Goal: Navigation & Orientation: Find specific page/section

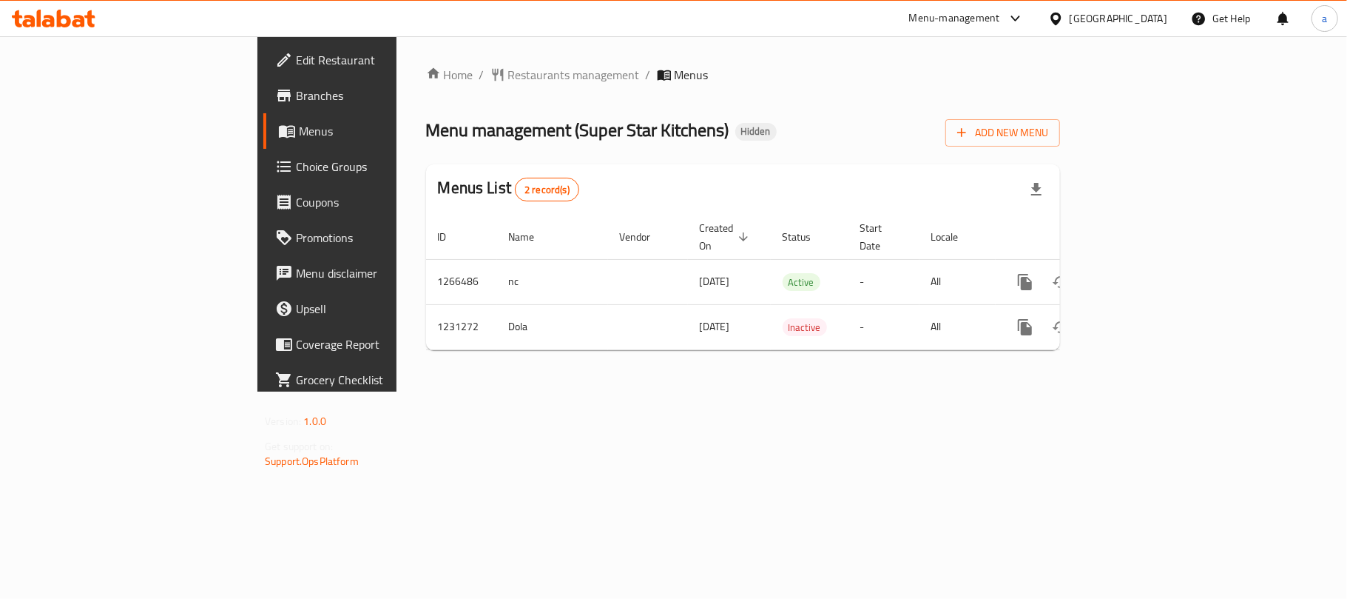
click at [48, 25] on icon at bounding box center [48, 21] width 13 height 13
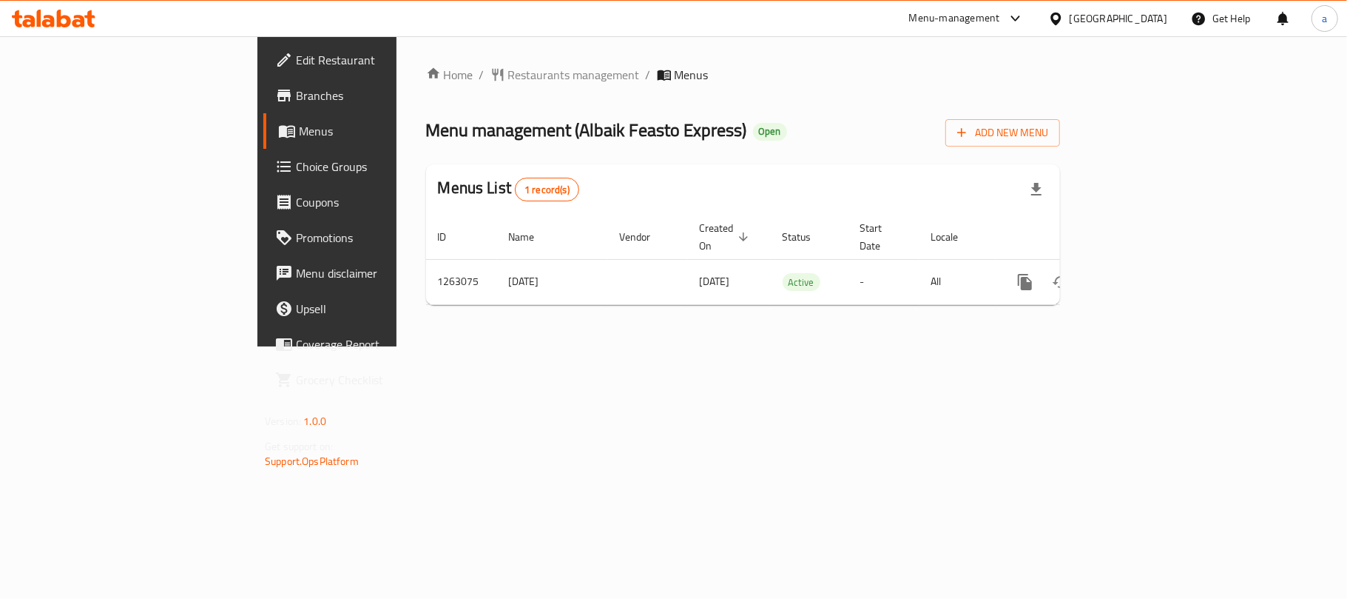
click at [1070, 24] on div at bounding box center [1058, 18] width 21 height 16
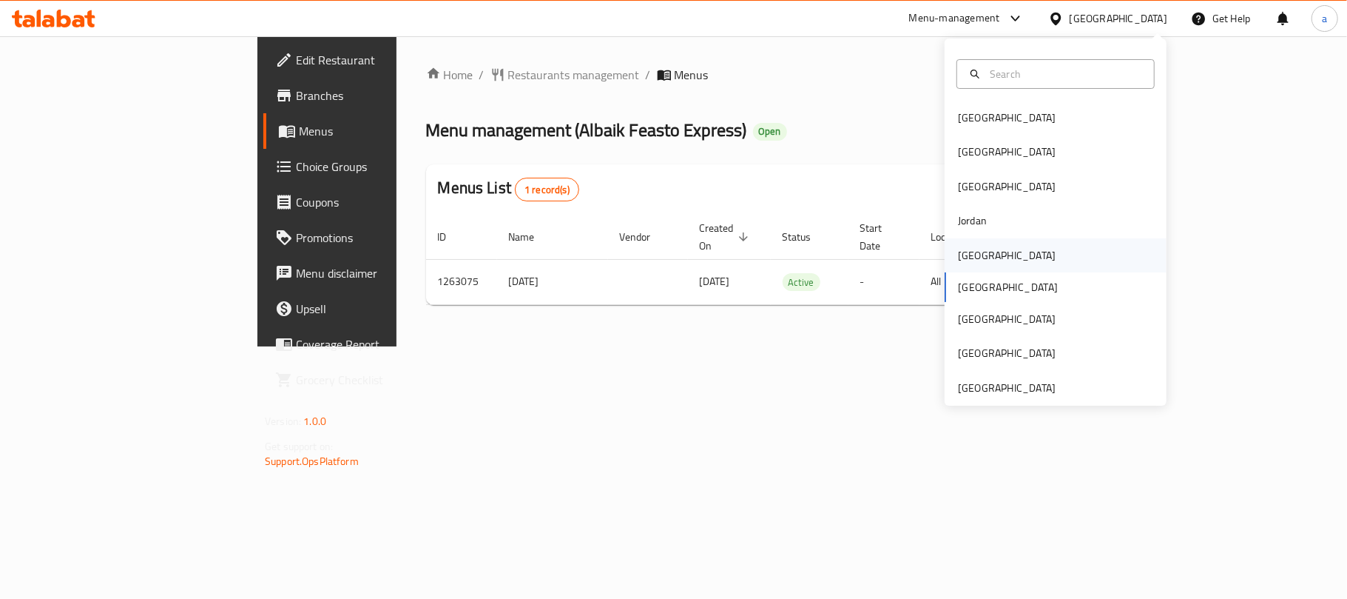
click at [963, 253] on div "[GEOGRAPHIC_DATA]" at bounding box center [1007, 255] width 98 height 16
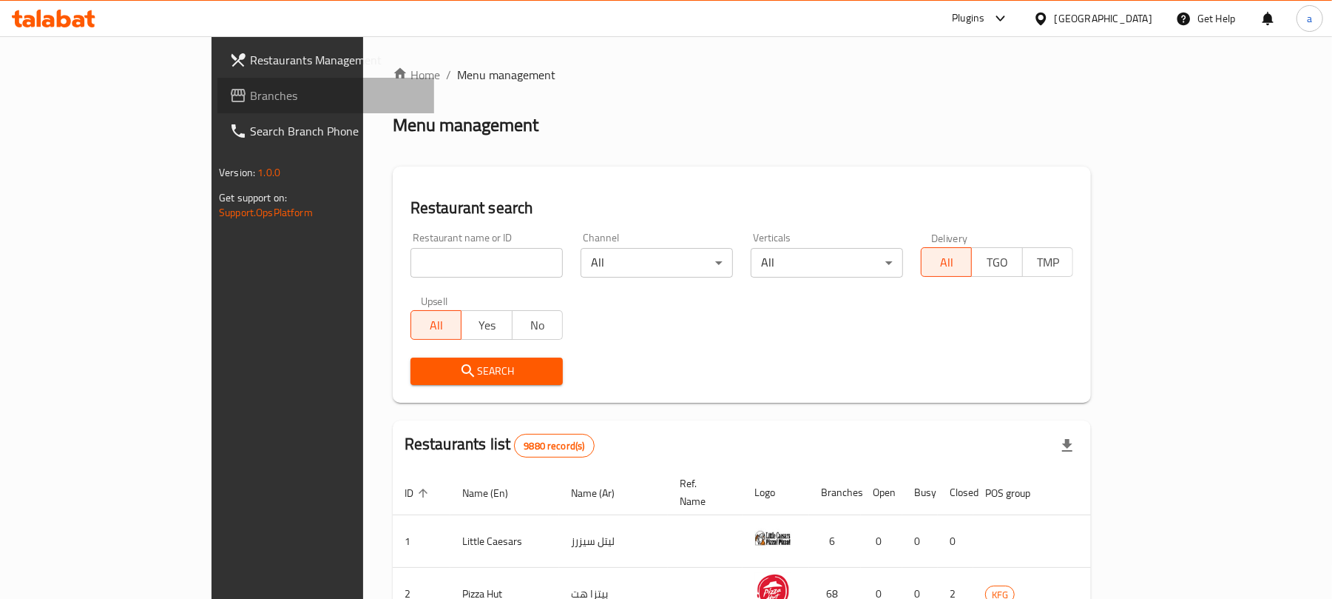
click at [250, 101] on span "Branches" at bounding box center [336, 96] width 172 height 18
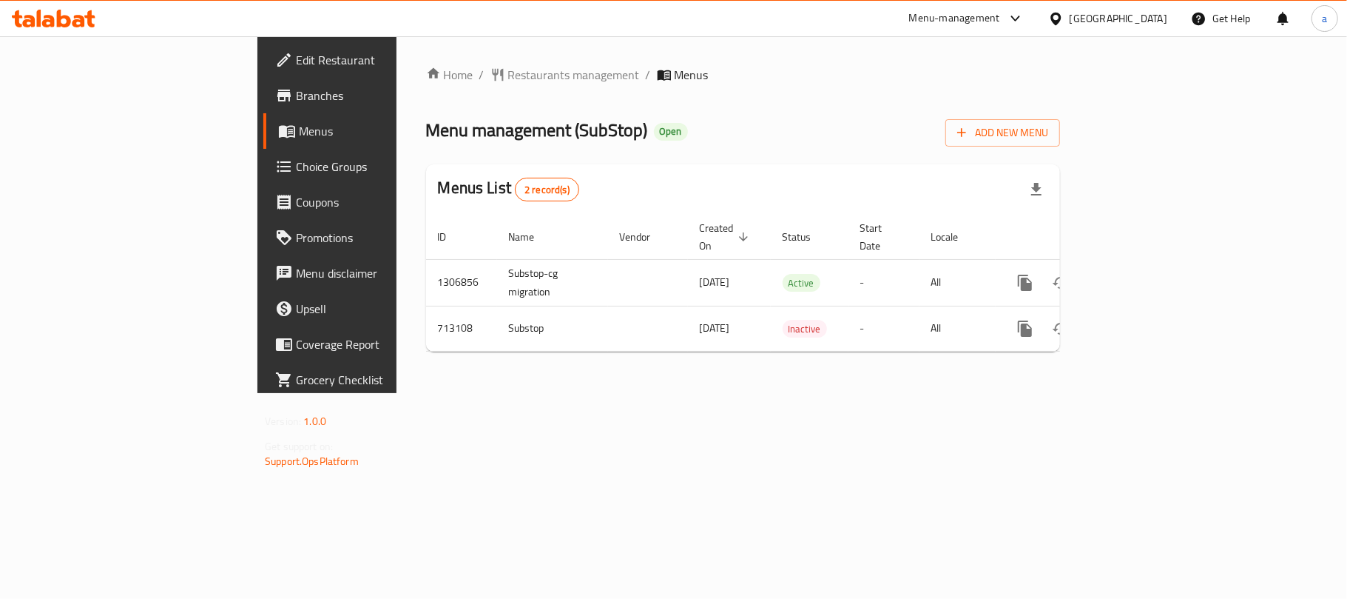
click at [1154, 21] on div "[GEOGRAPHIC_DATA]" at bounding box center [1119, 18] width 98 height 16
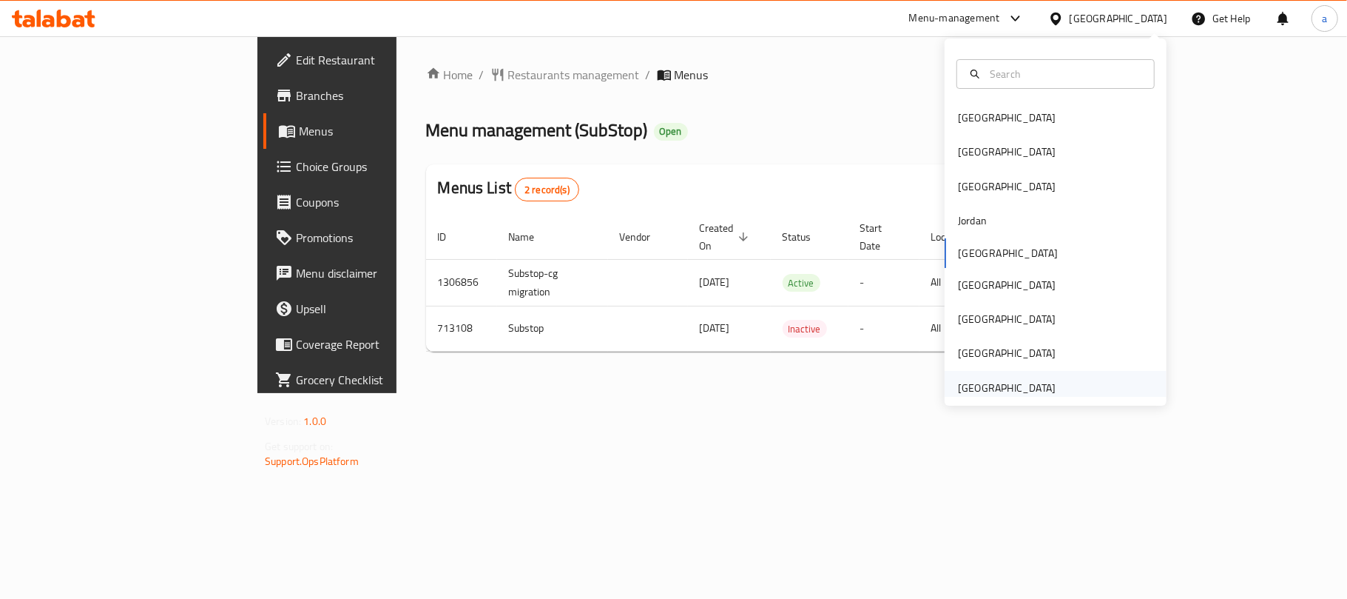
click at [965, 388] on div "[GEOGRAPHIC_DATA]" at bounding box center [1007, 388] width 98 height 16
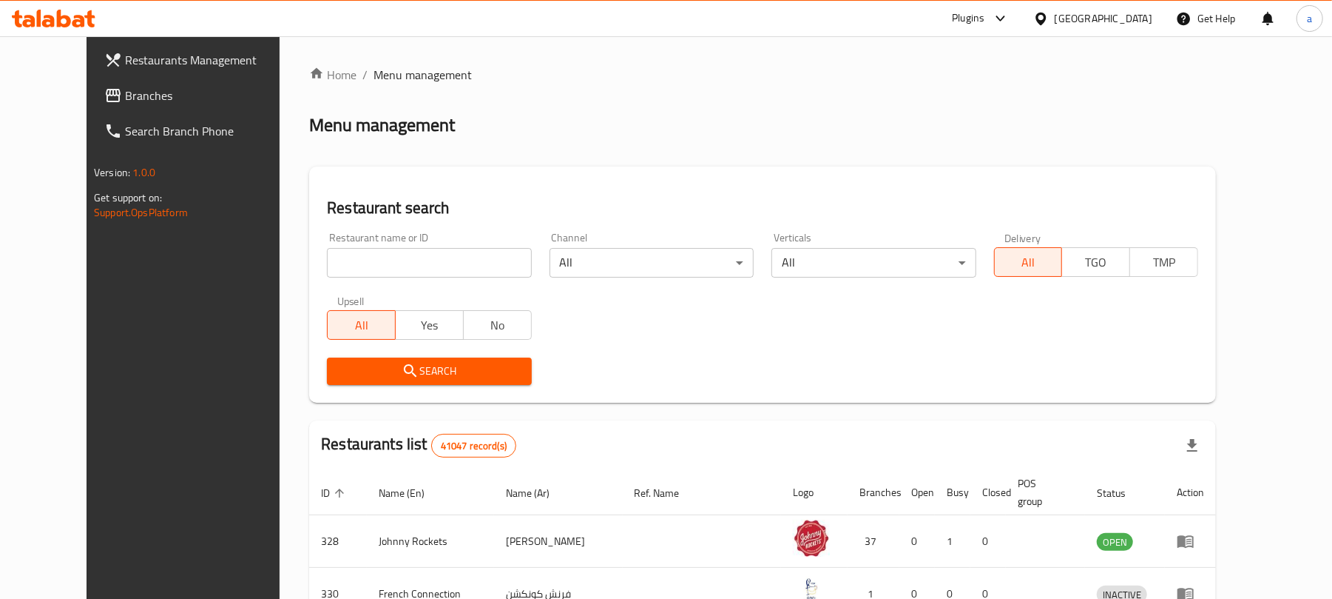
click at [125, 99] on span "Branches" at bounding box center [211, 96] width 172 height 18
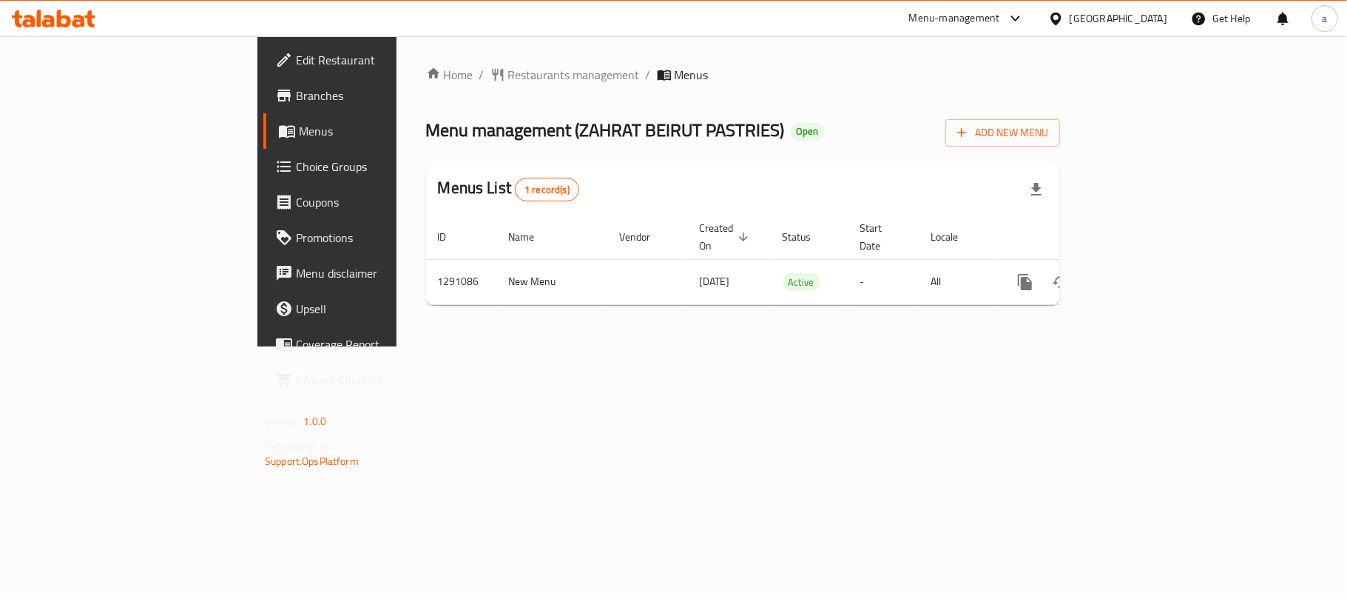
click at [58, 10] on icon at bounding box center [64, 19] width 14 height 18
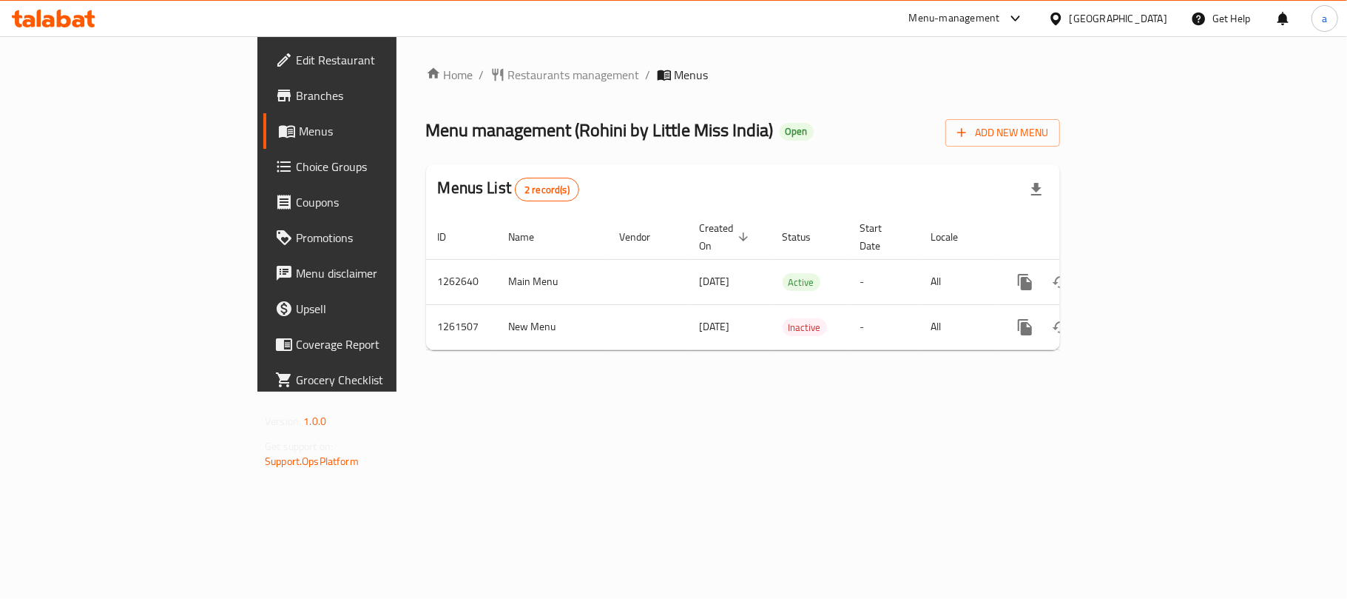
click at [72, 24] on icon at bounding box center [54, 19] width 84 height 18
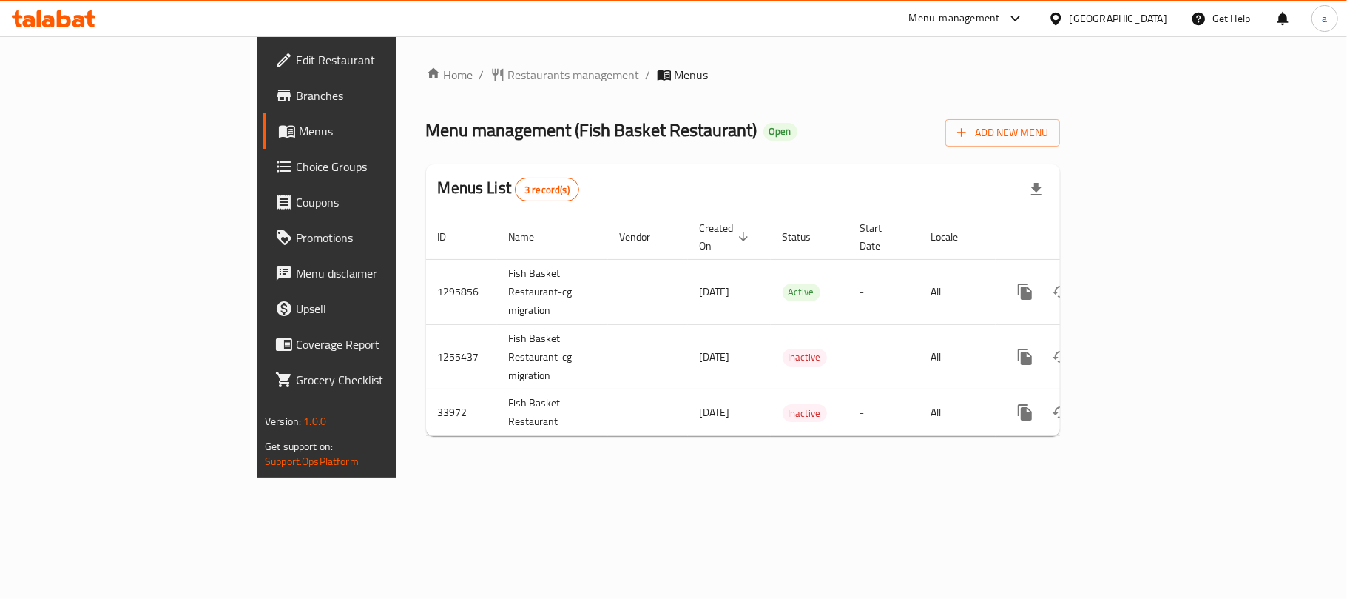
click at [70, 18] on icon at bounding box center [54, 19] width 84 height 18
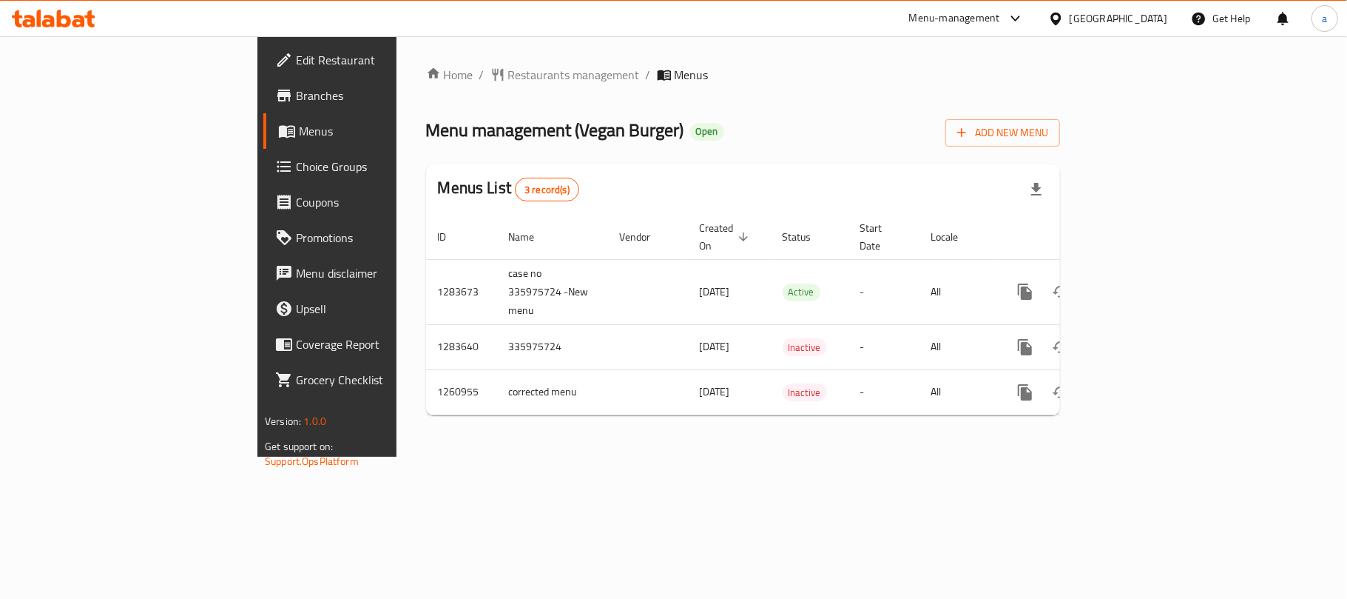
click at [1149, 18] on div "[GEOGRAPHIC_DATA]" at bounding box center [1119, 18] width 98 height 16
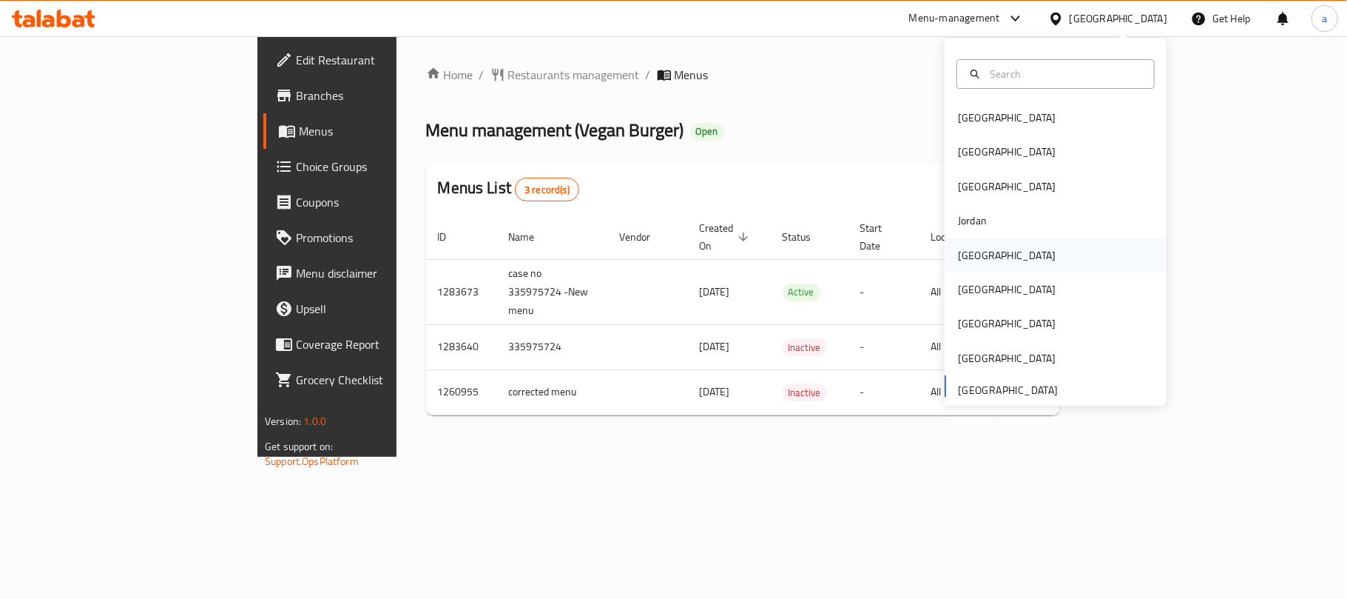
click at [963, 252] on div "[GEOGRAPHIC_DATA]" at bounding box center [1007, 255] width 98 height 16
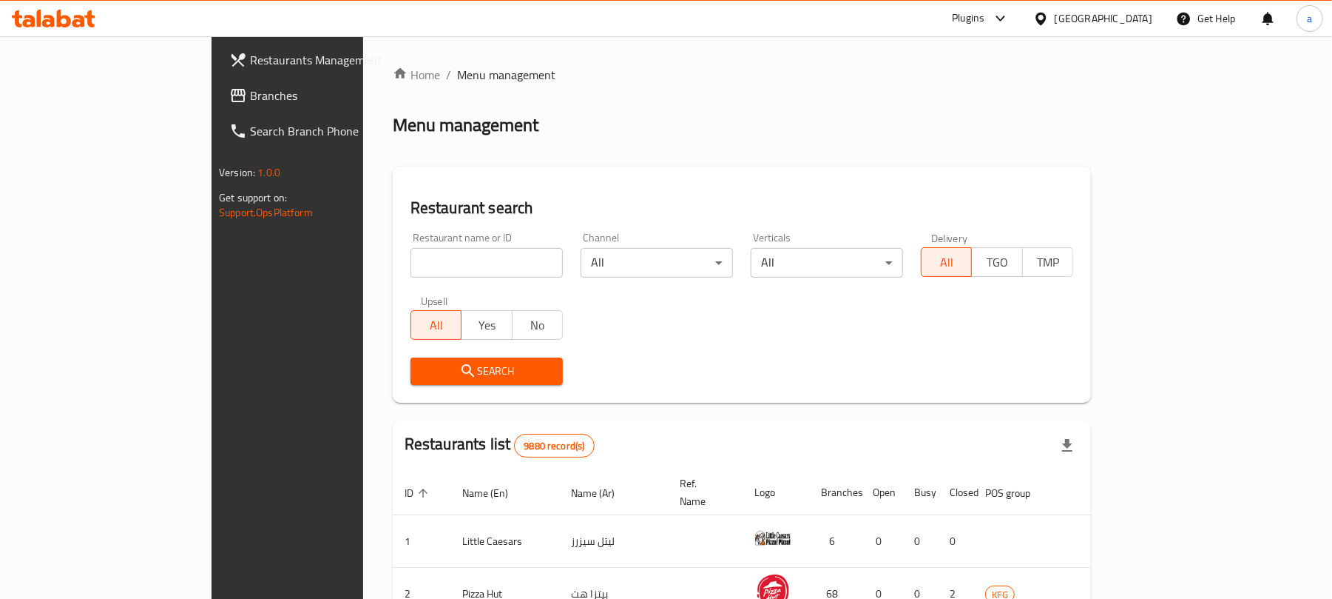
click at [250, 96] on span "Branches" at bounding box center [336, 96] width 172 height 18
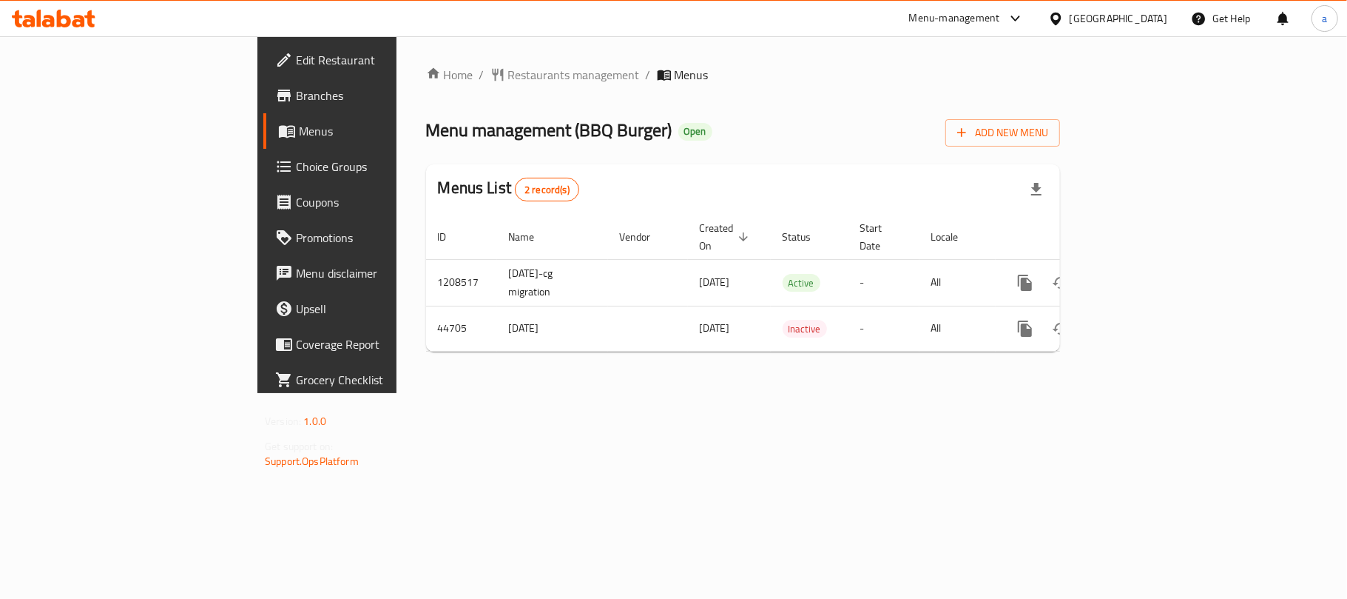
click at [1145, 24] on div "[GEOGRAPHIC_DATA]" at bounding box center [1119, 18] width 98 height 16
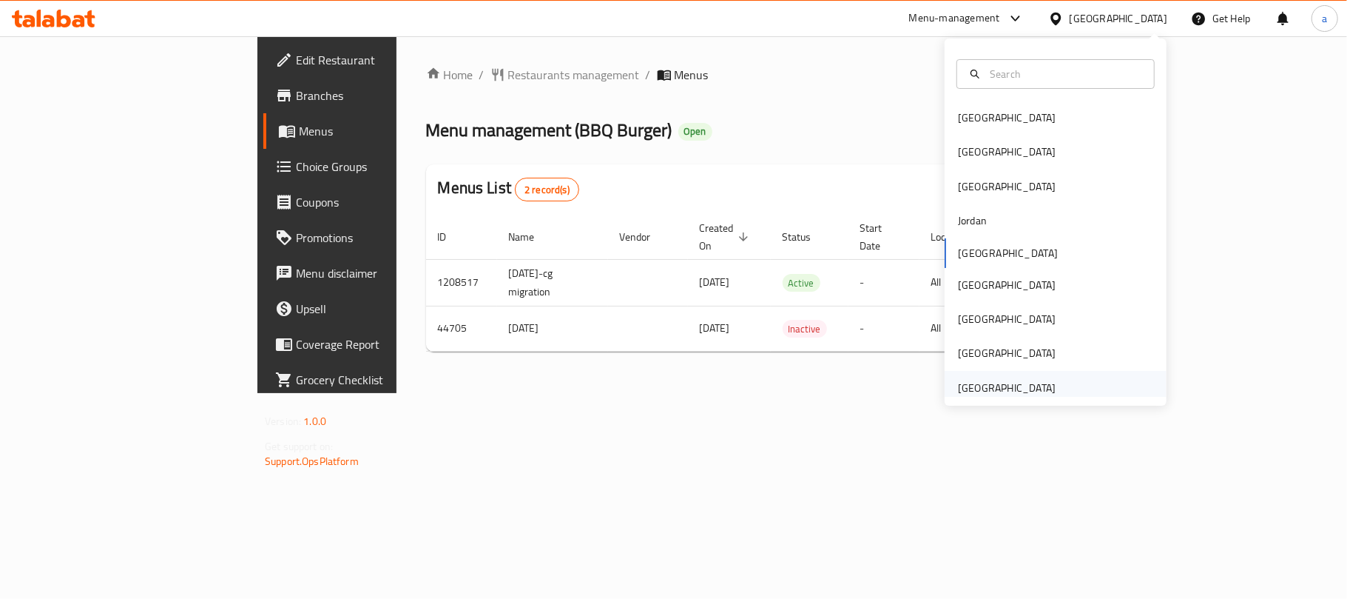
click at [995, 383] on div "[GEOGRAPHIC_DATA]" at bounding box center [1007, 388] width 98 height 16
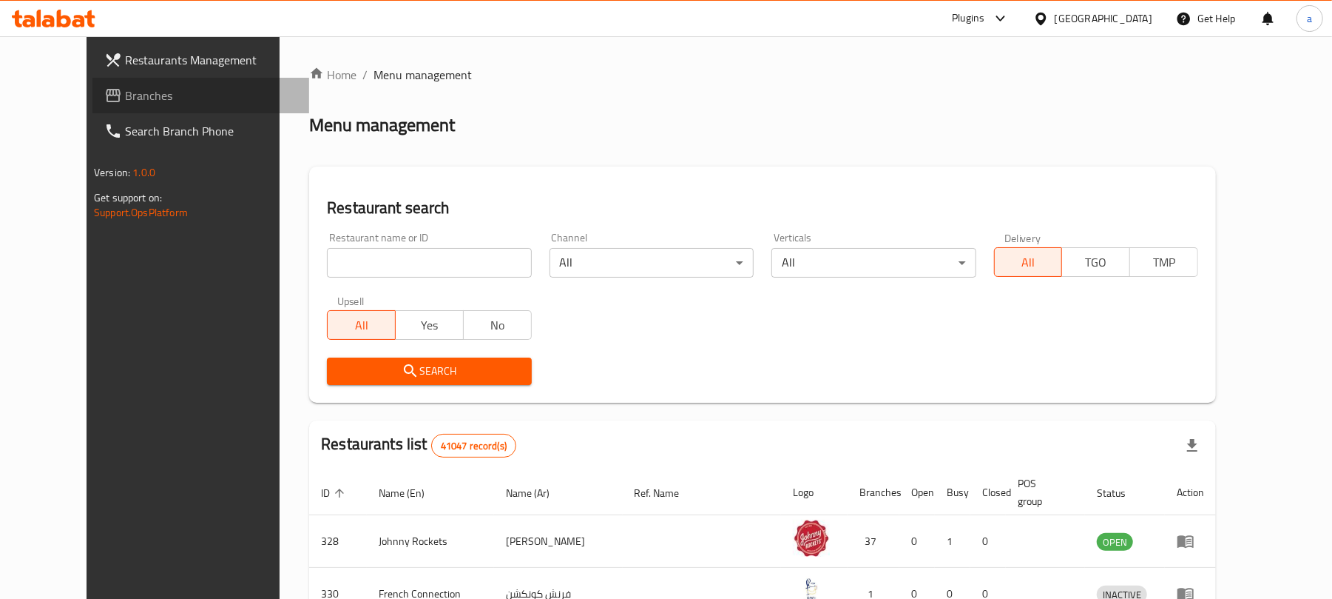
click at [125, 90] on span "Branches" at bounding box center [211, 96] width 172 height 18
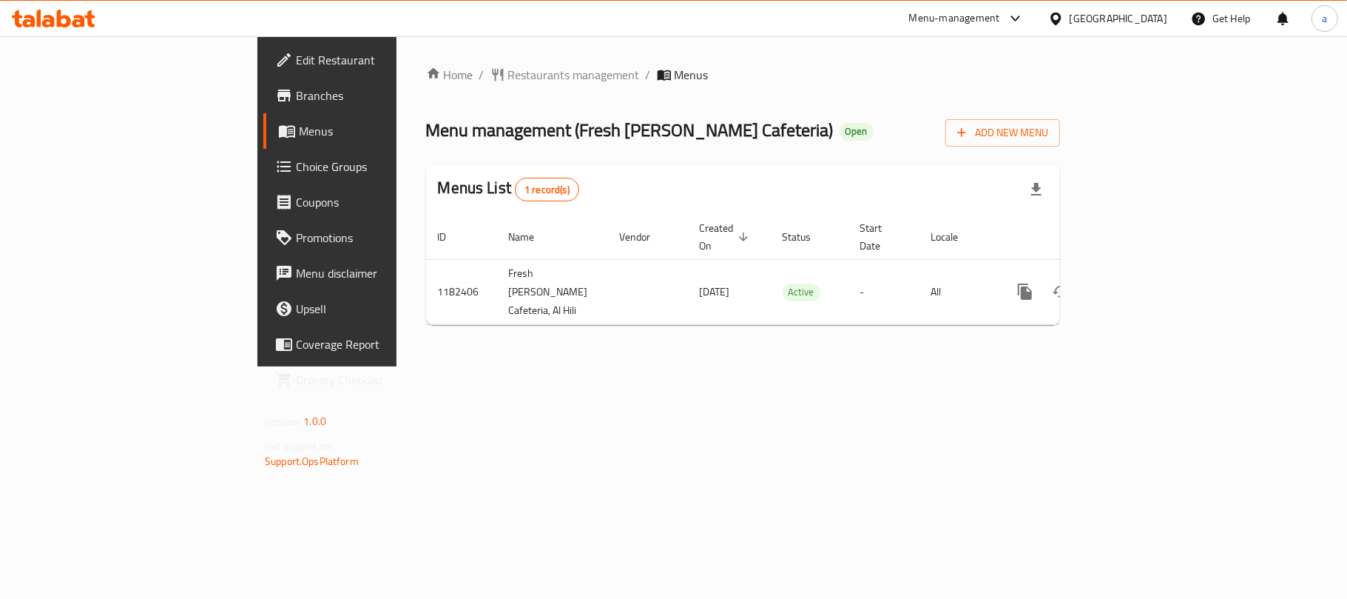
click at [1098, 24] on div "[GEOGRAPHIC_DATA]" at bounding box center [1119, 18] width 98 height 16
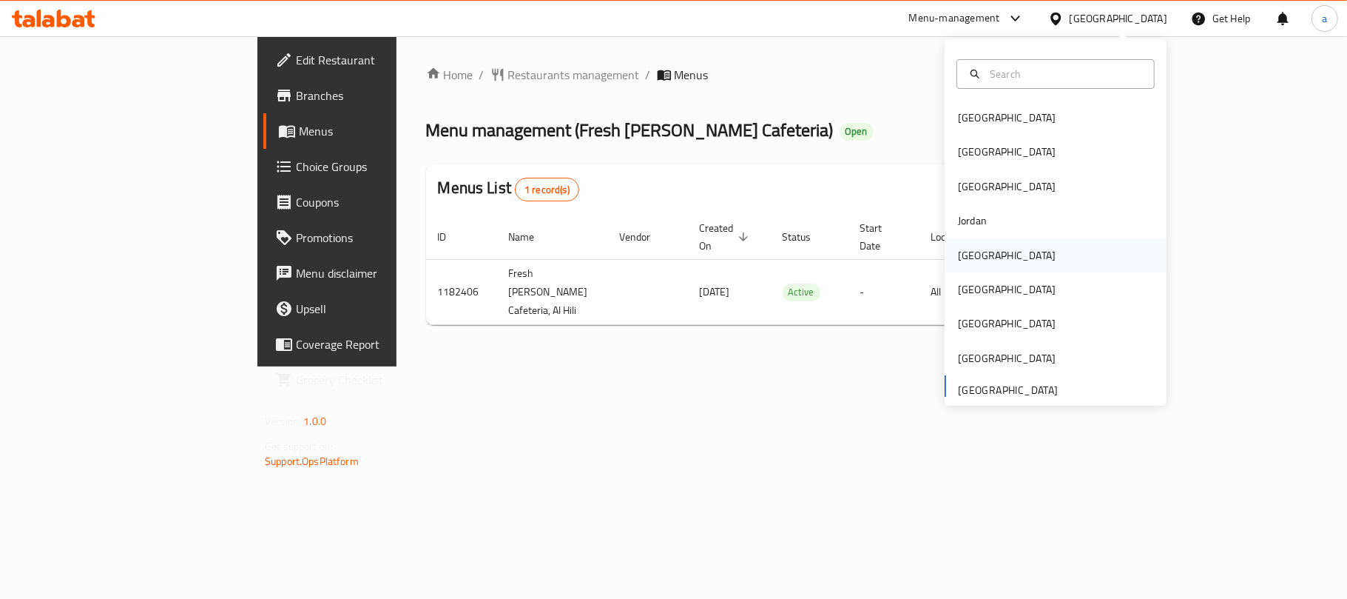
click at [959, 267] on div "[GEOGRAPHIC_DATA]" at bounding box center [1006, 255] width 121 height 34
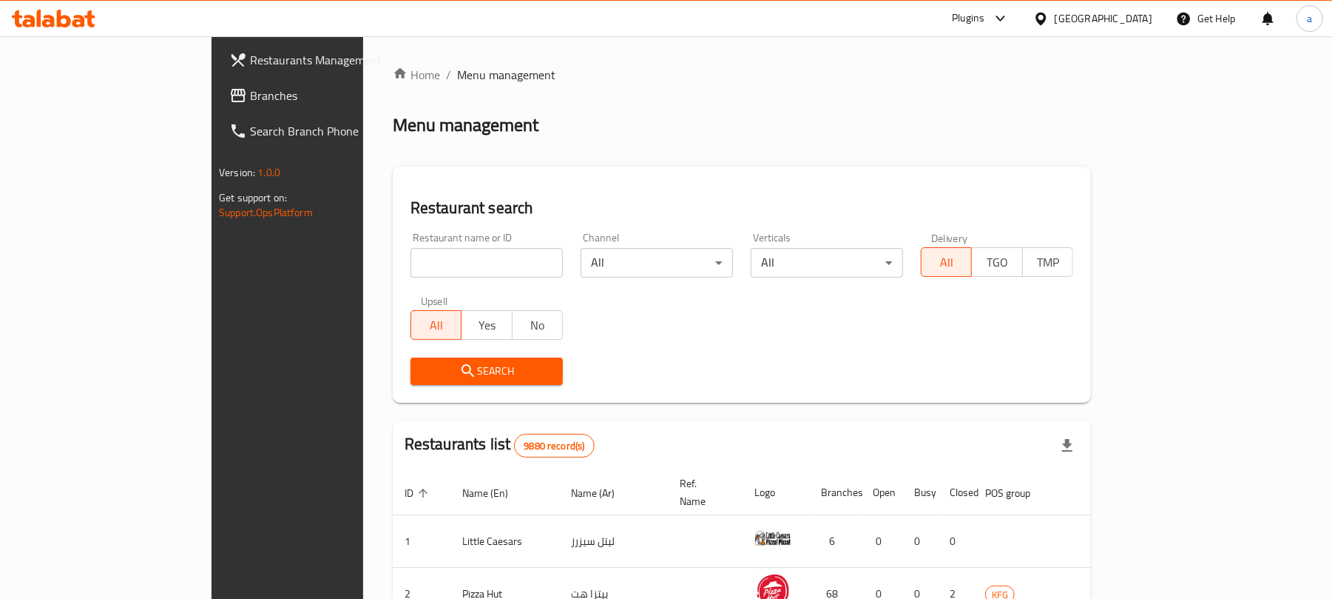
click at [250, 104] on span "Branches" at bounding box center [336, 96] width 172 height 18
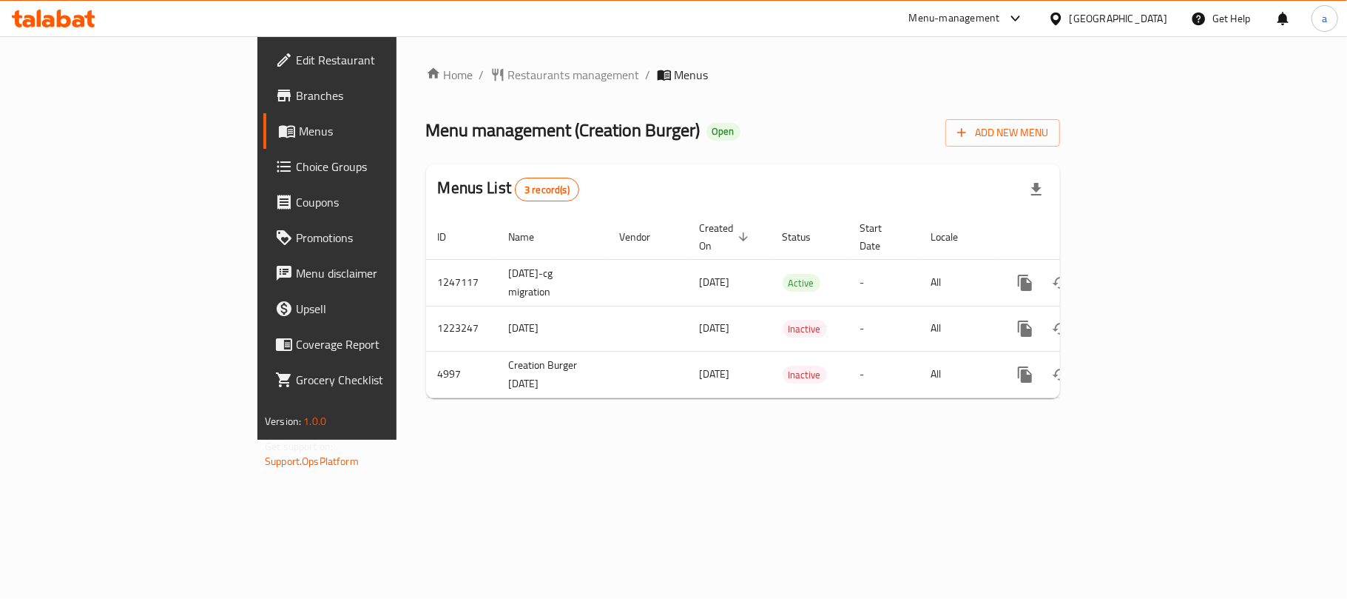
click at [1070, 22] on div at bounding box center [1058, 18] width 21 height 16
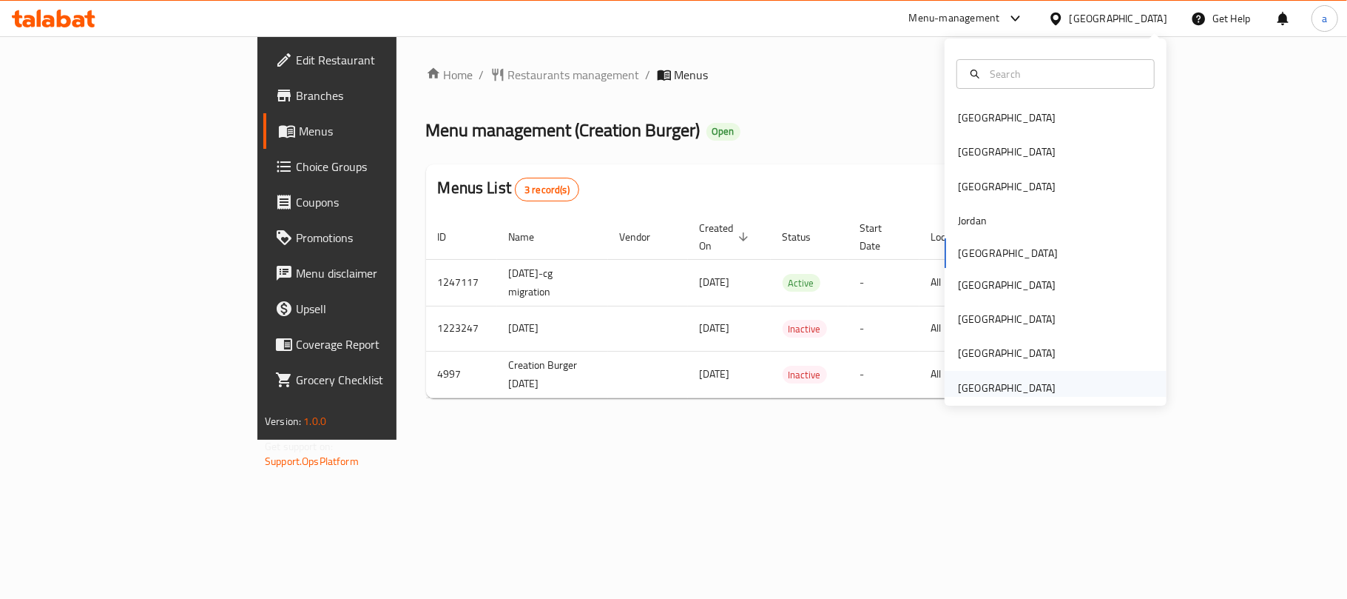
click at [1030, 385] on div "[GEOGRAPHIC_DATA]" at bounding box center [1007, 388] width 98 height 16
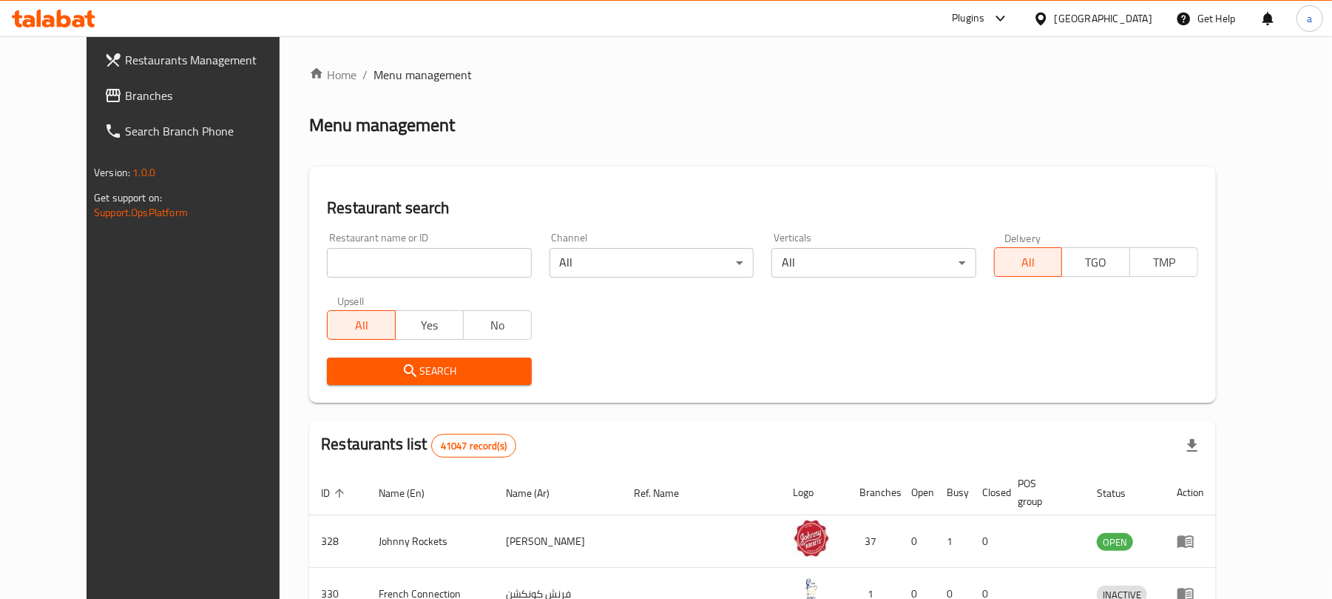
click at [125, 98] on span "Branches" at bounding box center [211, 96] width 172 height 18
